Goal: Find specific page/section: Find specific page/section

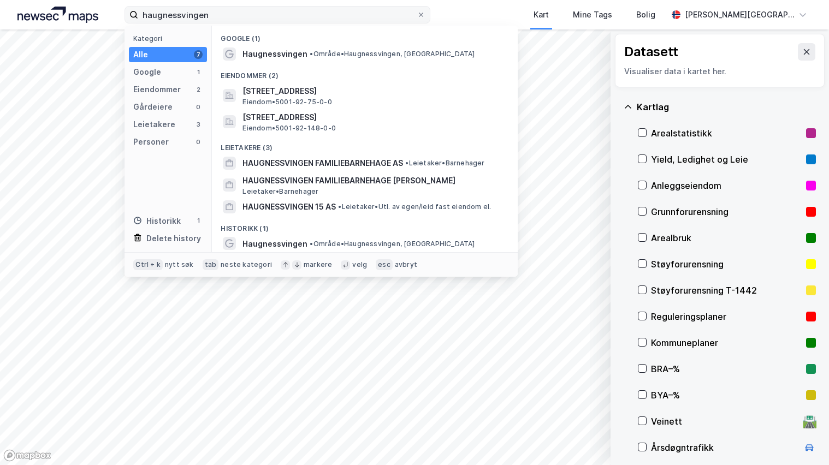
scroll to position [118, 0]
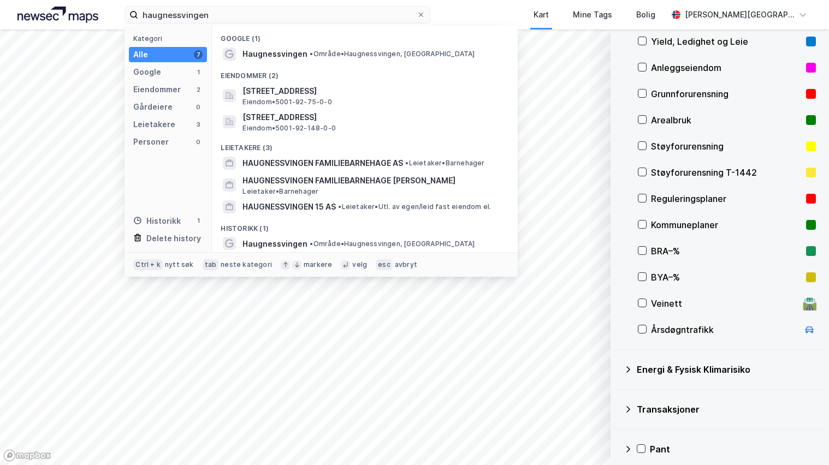
click at [138, 21] on input "haugnessvingen" at bounding box center [277, 15] width 279 height 16
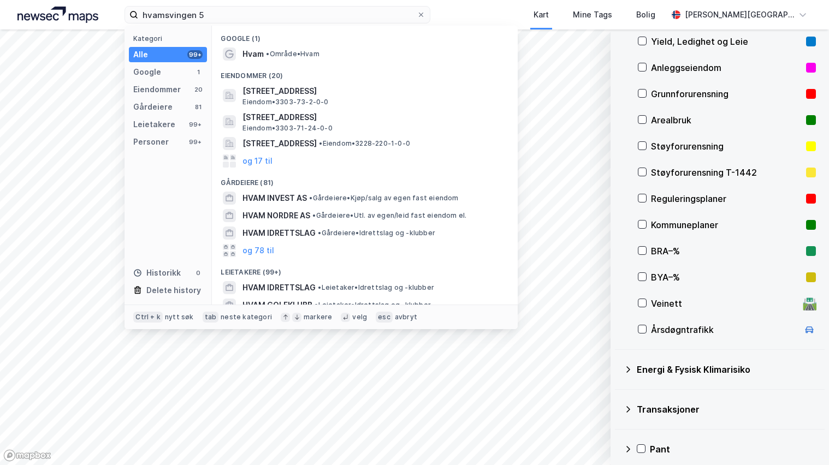
type input "hvamsvingen 5"
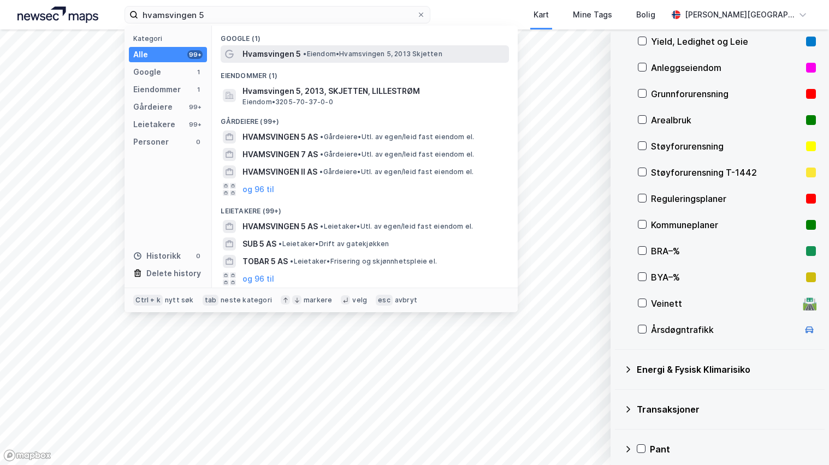
click at [277, 51] on span "Hvamsvingen 5" at bounding box center [272, 54] width 58 height 13
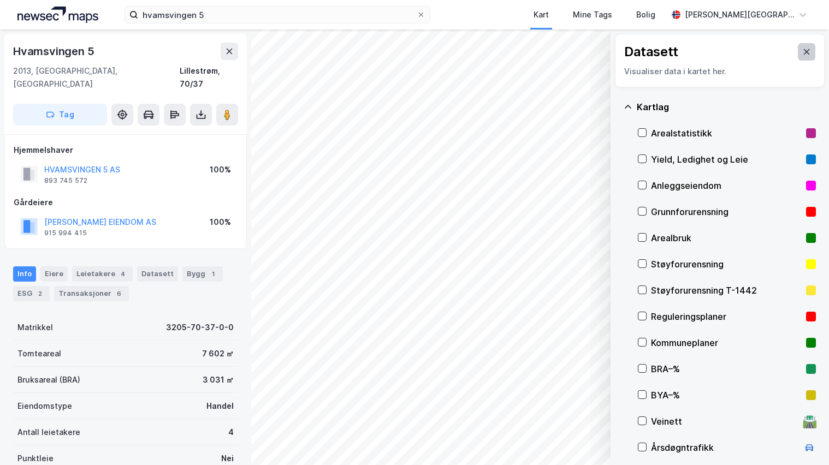
click at [802, 50] on icon at bounding box center [806, 52] width 9 height 9
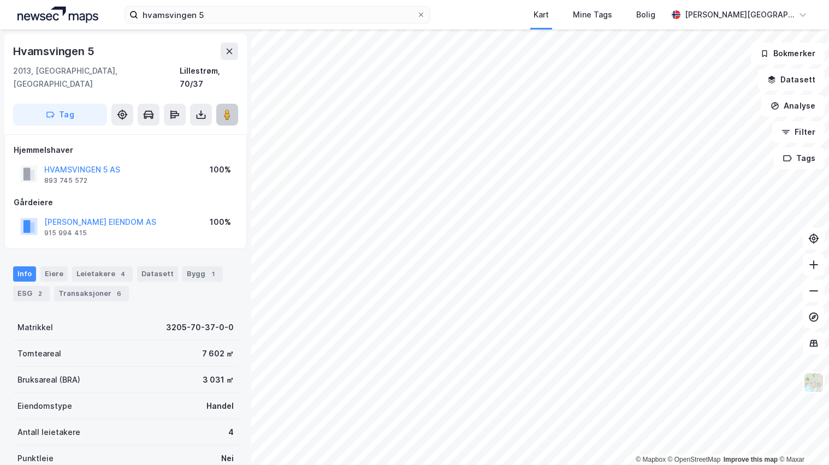
click at [228, 109] on image at bounding box center [227, 114] width 7 height 11
